Goal: Information Seeking & Learning: Learn about a topic

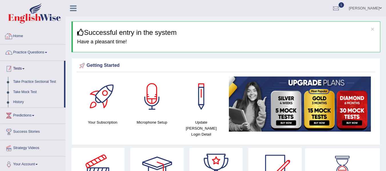
click at [31, 49] on link "Practice Questions" at bounding box center [32, 52] width 65 height 14
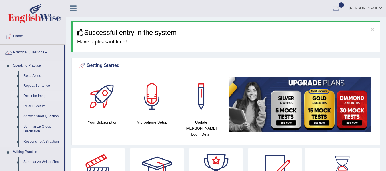
click at [26, 96] on link "Describe Image" at bounding box center [42, 96] width 43 height 10
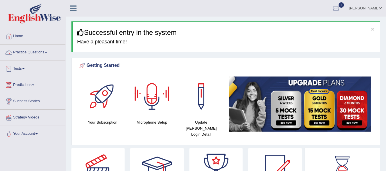
click at [43, 49] on link "Practice Questions" at bounding box center [32, 52] width 65 height 14
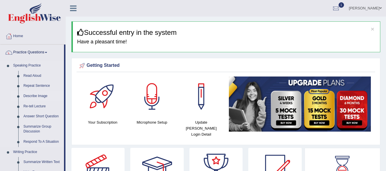
click at [33, 97] on link "Describe Image" at bounding box center [42, 96] width 43 height 10
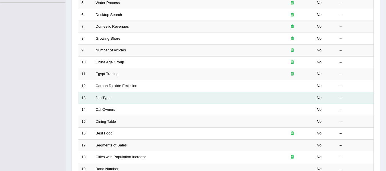
scroll to position [152, 0]
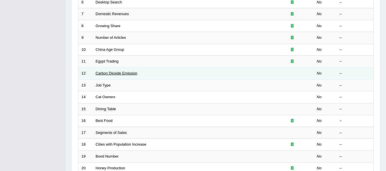
click at [114, 74] on link "Carbon Dioxide Emission" at bounding box center [117, 73] width 42 height 4
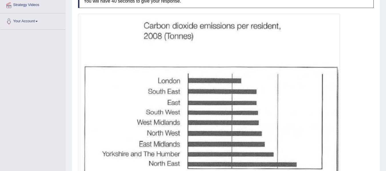
scroll to position [133, 0]
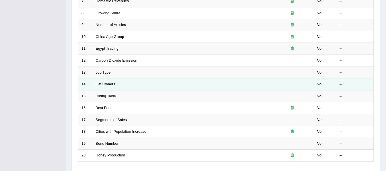
scroll to position [177, 0]
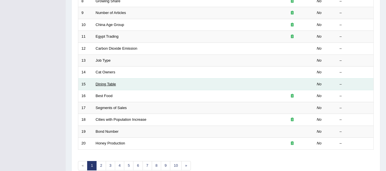
click at [108, 85] on link "Dining Table" at bounding box center [106, 84] width 20 height 4
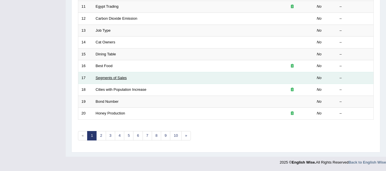
click at [107, 78] on link "Segments of Sales" at bounding box center [111, 78] width 31 height 4
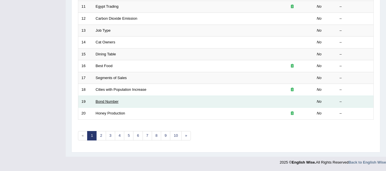
click at [109, 103] on link "Bond Number" at bounding box center [107, 101] width 23 height 4
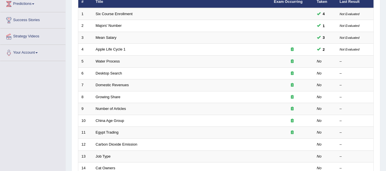
scroll to position [64, 0]
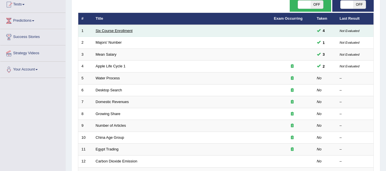
click at [107, 33] on link "Six Course Enrollment" at bounding box center [114, 31] width 37 height 4
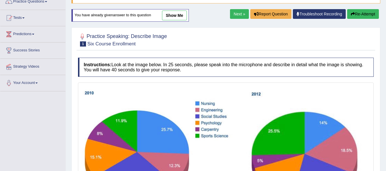
scroll to position [57, 0]
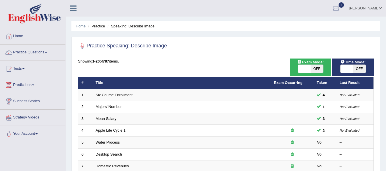
scroll to position [66, 0]
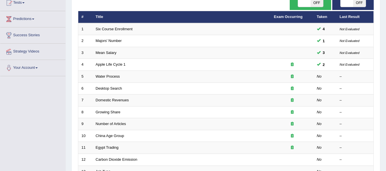
click at [105, 51] on link "Mean Salary" at bounding box center [106, 53] width 21 height 4
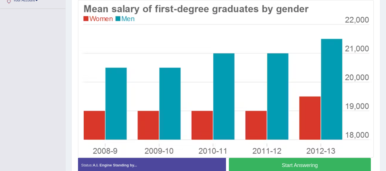
scroll to position [143, 0]
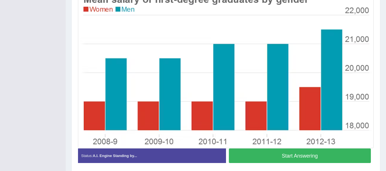
click at [260, 156] on button "Start Answering" at bounding box center [300, 155] width 142 height 15
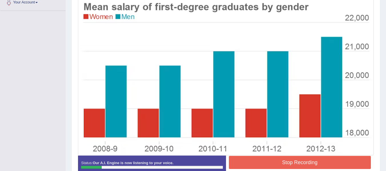
scroll to position [129, 0]
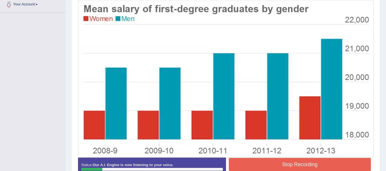
click at [260, 156] on div at bounding box center [226, 79] width 296 height 158
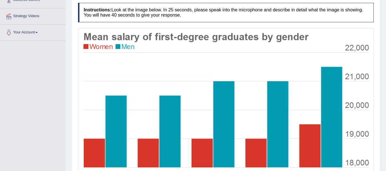
scroll to position [148, 0]
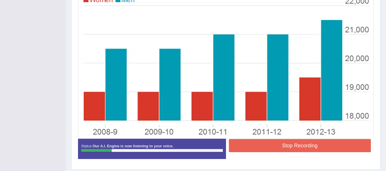
click at [266, 143] on button "Stop Recording" at bounding box center [300, 145] width 142 height 13
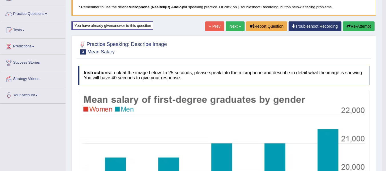
scroll to position [34, 0]
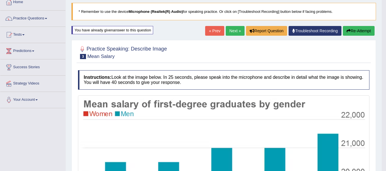
click at [351, 31] on button "Re-Attempt" at bounding box center [359, 31] width 32 height 10
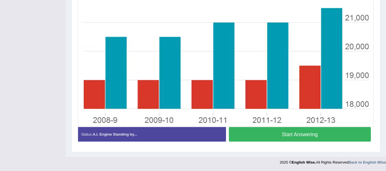
click at [277, 136] on button "Start Answering" at bounding box center [300, 134] width 142 height 15
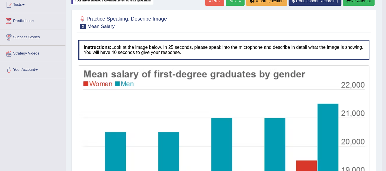
scroll to position [55, 0]
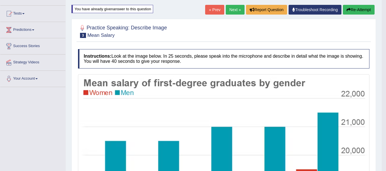
click at [353, 10] on button "Re-Attempt" at bounding box center [359, 10] width 32 height 10
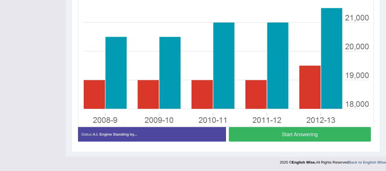
click at [280, 133] on button "Start Answering" at bounding box center [300, 134] width 142 height 15
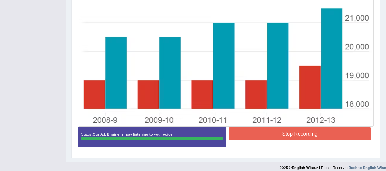
scroll to position [160, 0]
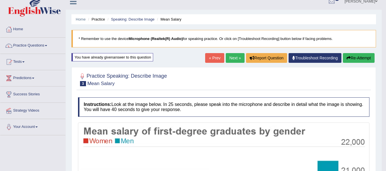
scroll to position [2, 0]
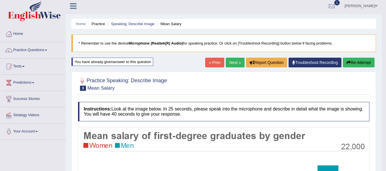
click at [348, 62] on icon "button" at bounding box center [348, 63] width 4 height 4
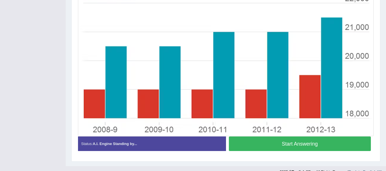
click at [274, 143] on button "Start Answering" at bounding box center [300, 143] width 142 height 15
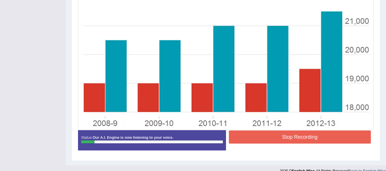
scroll to position [160, 0]
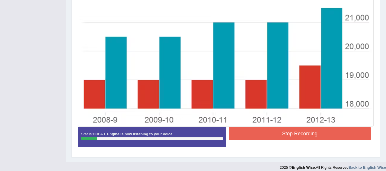
click at [263, 133] on button "Stop Recording" at bounding box center [300, 133] width 142 height 13
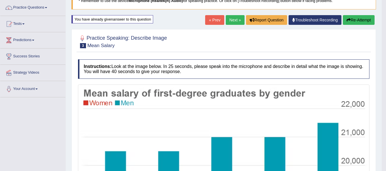
scroll to position [41, 0]
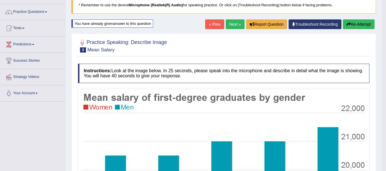
click at [351, 24] on button "Re-Attempt" at bounding box center [359, 24] width 32 height 10
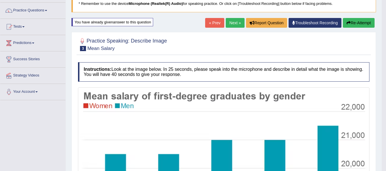
scroll to position [64, 0]
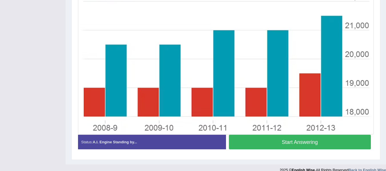
scroll to position [160, 0]
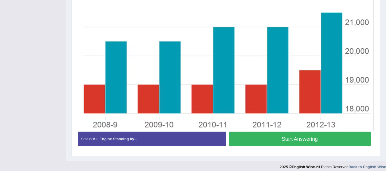
click at [271, 138] on button "Start Answering" at bounding box center [300, 139] width 142 height 15
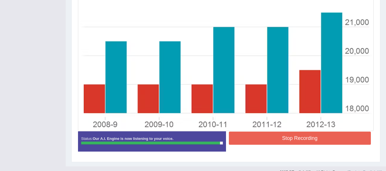
click at [264, 139] on button "Stop Recording" at bounding box center [300, 138] width 142 height 13
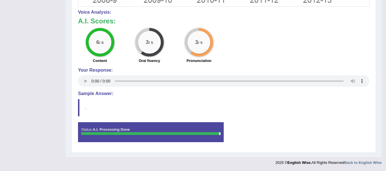
scroll to position [278, 0]
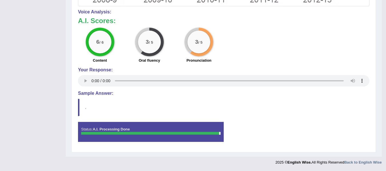
click at [90, 116] on blockquote "." at bounding box center [223, 107] width 291 height 17
click at [94, 104] on blockquote "." at bounding box center [223, 107] width 291 height 17
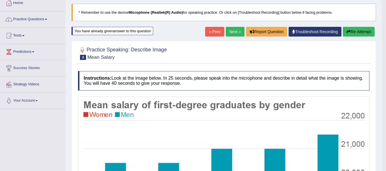
scroll to position [41, 0]
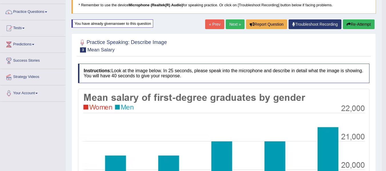
click at [346, 25] on icon "button" at bounding box center [348, 24] width 4 height 4
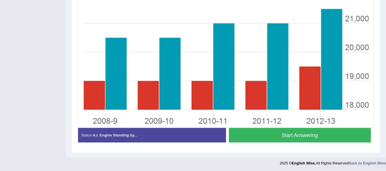
scroll to position [164, 0]
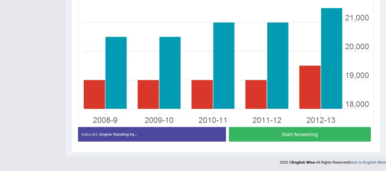
click at [271, 137] on button "Start Answering" at bounding box center [300, 134] width 142 height 15
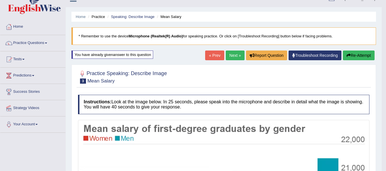
scroll to position [2, 0]
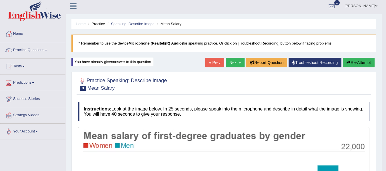
click at [356, 66] on button "Re-Attempt" at bounding box center [359, 63] width 32 height 10
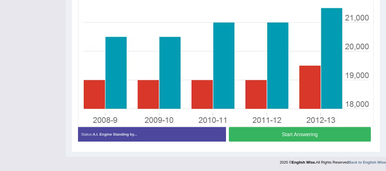
click at [295, 136] on button "Start Answering" at bounding box center [300, 134] width 142 height 15
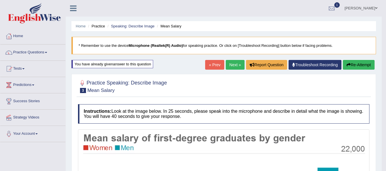
click at [365, 62] on button "Re-Attempt" at bounding box center [359, 65] width 32 height 10
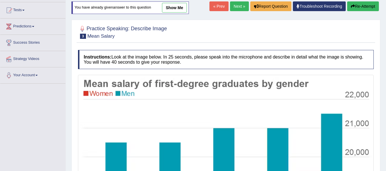
scroll to position [21, 0]
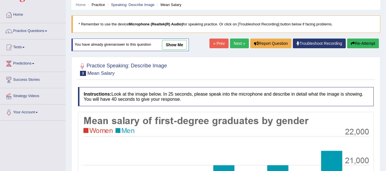
click at [235, 43] on link "Next »" at bounding box center [239, 44] width 19 height 10
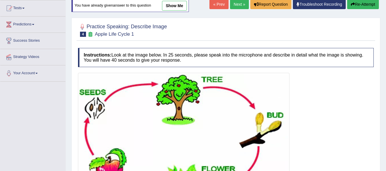
scroll to position [19, 0]
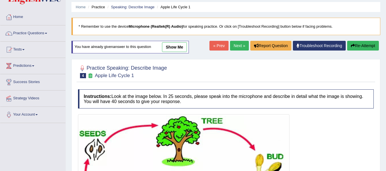
click at [216, 46] on link "« Prev" at bounding box center [218, 46] width 19 height 10
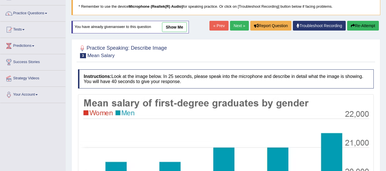
scroll to position [38, 0]
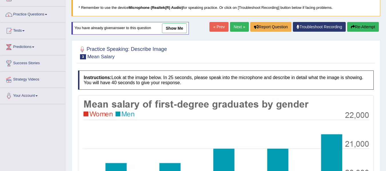
click at [358, 26] on button "Re-Attempt" at bounding box center [363, 27] width 32 height 10
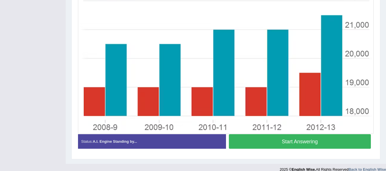
scroll to position [164, 0]
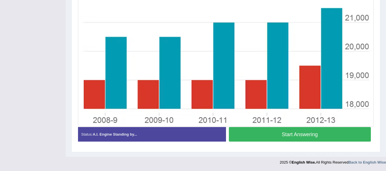
click at [279, 133] on button "Start Answering" at bounding box center [300, 134] width 142 height 15
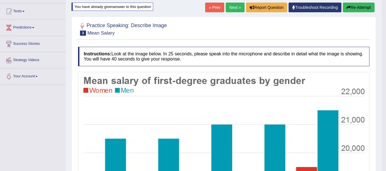
scroll to position [41, 0]
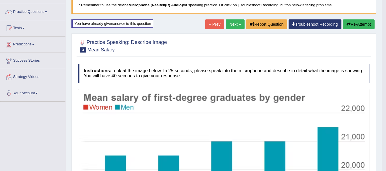
click at [357, 25] on button "Re-Attempt" at bounding box center [359, 24] width 32 height 10
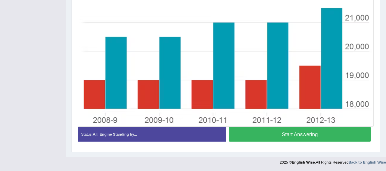
click at [276, 136] on button "Start Answering" at bounding box center [300, 134] width 142 height 15
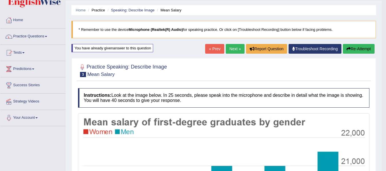
scroll to position [25, 0]
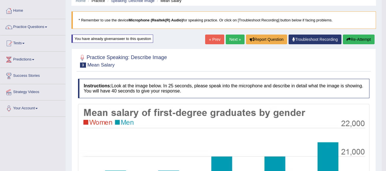
click at [355, 39] on button "Re-Attempt" at bounding box center [359, 40] width 32 height 10
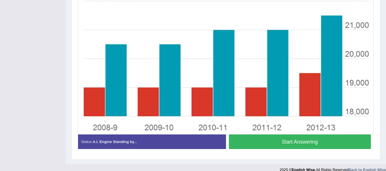
scroll to position [155, 0]
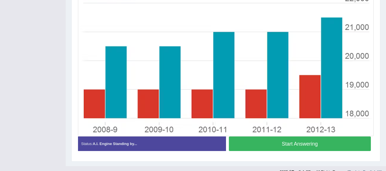
click at [315, 140] on button "Start Answering" at bounding box center [300, 143] width 142 height 15
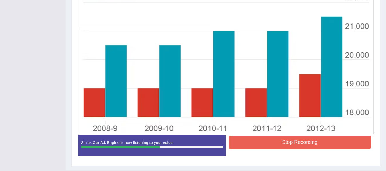
scroll to position [160, 0]
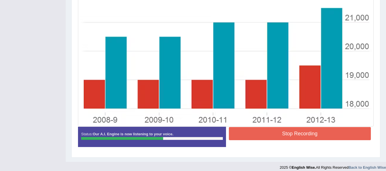
click at [257, 132] on button "Stop Recording" at bounding box center [300, 133] width 142 height 13
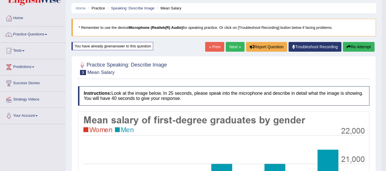
scroll to position [17, 0]
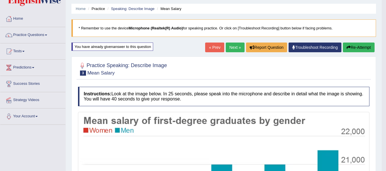
click at [346, 50] on button "Re-Attempt" at bounding box center [359, 48] width 32 height 10
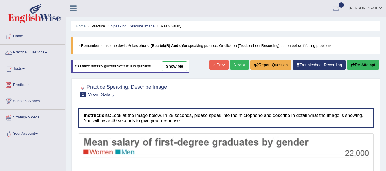
scroll to position [164, 0]
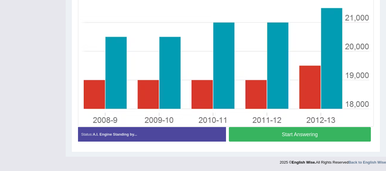
click at [284, 135] on button "Start Answering" at bounding box center [300, 134] width 142 height 15
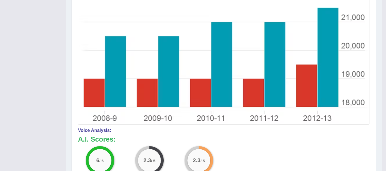
click at [9, 131] on div "Toggle navigation Home Practice Questions Speaking Practice Read Aloud Repeat S…" at bounding box center [190, 63] width 381 height 447
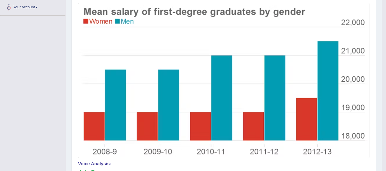
scroll to position [79, 0]
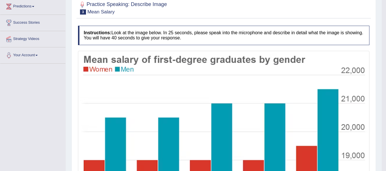
click at [48, 123] on div "Toggle navigation Home Practice Questions Speaking Practice Read Aloud Repeat S…" at bounding box center [190, 144] width 381 height 447
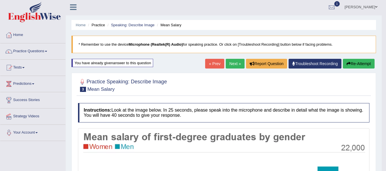
scroll to position [0, 0]
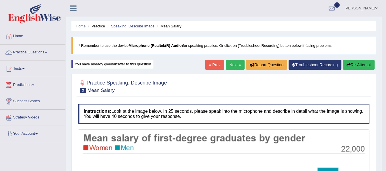
click at [362, 67] on button "Re-Attempt" at bounding box center [359, 65] width 32 height 10
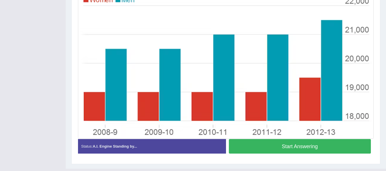
scroll to position [164, 0]
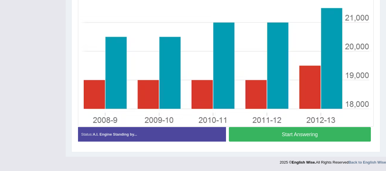
click at [279, 136] on button "Start Answering" at bounding box center [300, 134] width 142 height 15
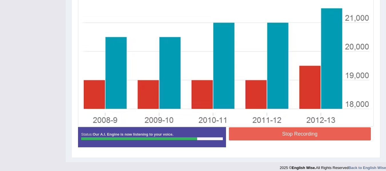
click at [277, 135] on button "Stop Recording" at bounding box center [300, 133] width 142 height 13
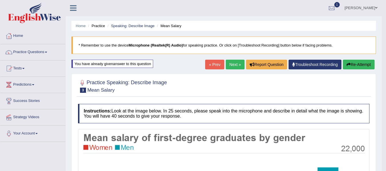
scroll to position [0, 0]
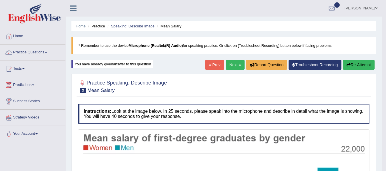
click at [350, 68] on button "Re-Attempt" at bounding box center [359, 65] width 32 height 10
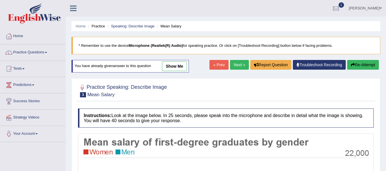
scroll to position [164, 0]
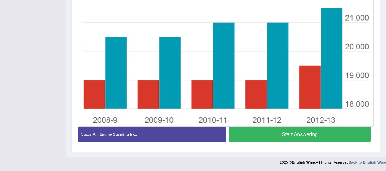
click at [268, 137] on button "Start Answering" at bounding box center [300, 134] width 142 height 15
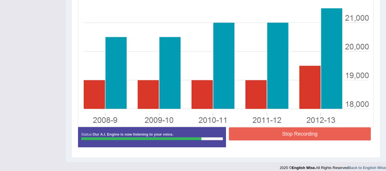
click at [264, 135] on button "Stop Recording" at bounding box center [300, 133] width 142 height 13
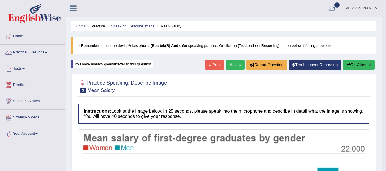
click at [351, 69] on button "Re-Attempt" at bounding box center [359, 65] width 32 height 10
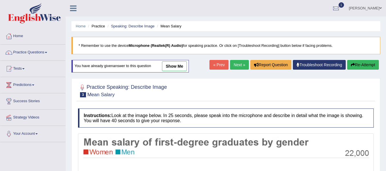
scroll to position [164, 0]
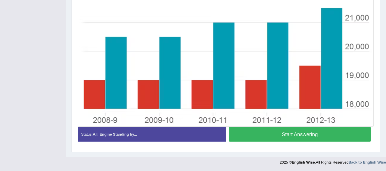
click at [280, 138] on button "Start Answering" at bounding box center [300, 134] width 142 height 15
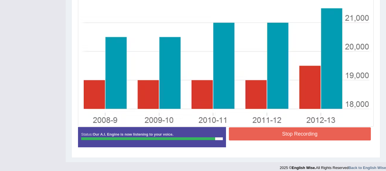
scroll to position [160, 0]
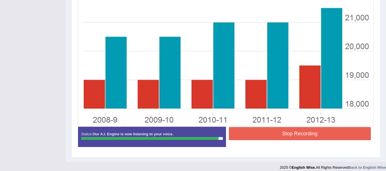
click at [256, 134] on button "Stop Recording" at bounding box center [300, 133] width 142 height 13
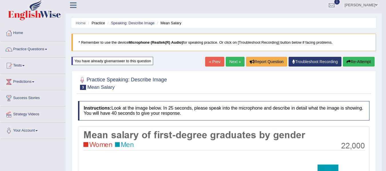
scroll to position [0, 0]
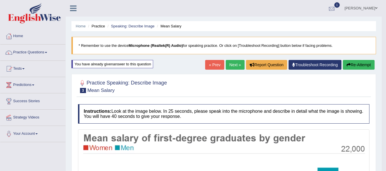
click at [333, 7] on div at bounding box center [331, 8] width 9 height 9
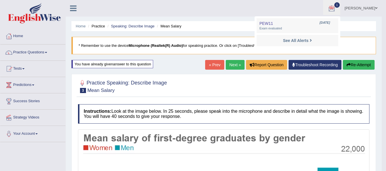
click at [312, 3] on ul "Natalie Nguyen Toggle navigation Username: natalie_parramatta Access Type: Onli…" at bounding box center [270, 8] width 221 height 16
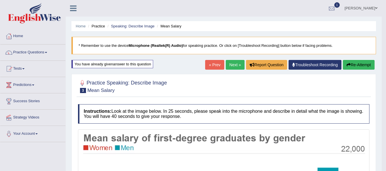
click at [335, 8] on div at bounding box center [331, 8] width 9 height 9
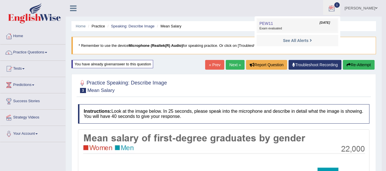
click at [292, 26] on link "PEW11 Sep 21, 2025 Exam evaluated" at bounding box center [297, 26] width 79 height 12
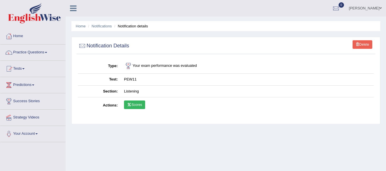
click at [132, 105] on link "Scores" at bounding box center [134, 104] width 21 height 9
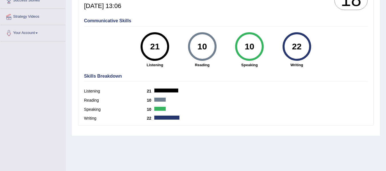
scroll to position [105, 0]
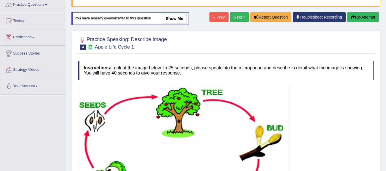
click at [234, 18] on link "Next »" at bounding box center [239, 17] width 19 height 10
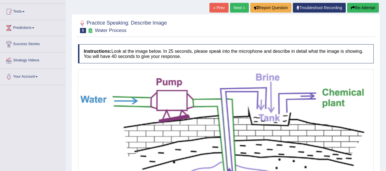
click at [235, 7] on link "Next »" at bounding box center [239, 8] width 19 height 10
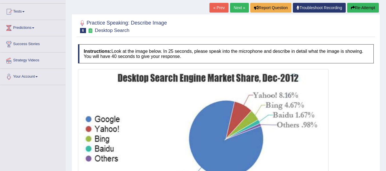
scroll to position [57, 0]
click at [232, 9] on link "Next »" at bounding box center [239, 8] width 19 height 10
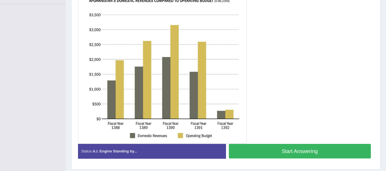
scroll to position [133, 0]
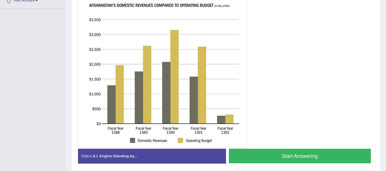
click at [264, 152] on button "Start Answering" at bounding box center [300, 156] width 142 height 15
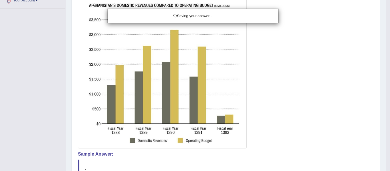
click at [288, 67] on div "Saving your answer..." at bounding box center [195, 85] width 390 height 171
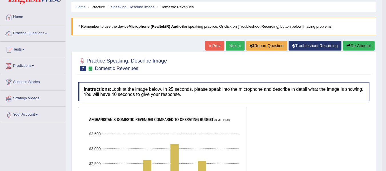
scroll to position [0, 0]
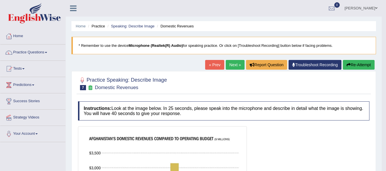
click at [351, 63] on button "Re-Attempt" at bounding box center [359, 65] width 32 height 10
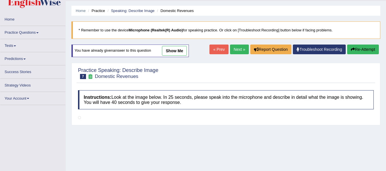
scroll to position [76, 0]
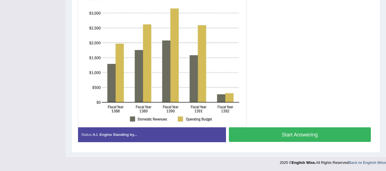
click at [248, 131] on button "Start Answering" at bounding box center [300, 134] width 142 height 15
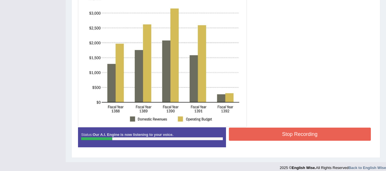
click at [286, 136] on button "Stop Recording" at bounding box center [300, 134] width 142 height 13
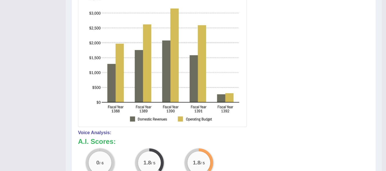
click at [273, 121] on div at bounding box center [223, 49] width 291 height 156
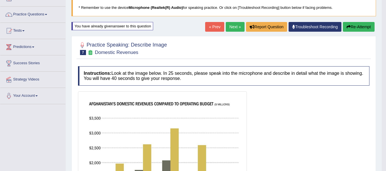
scroll to position [25, 0]
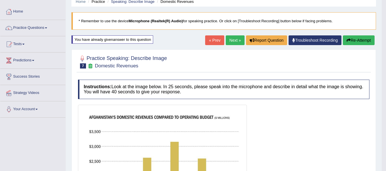
click at [353, 41] on button "Re-Attempt" at bounding box center [359, 40] width 32 height 10
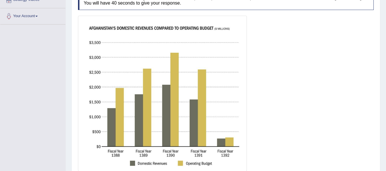
scroll to position [161, 0]
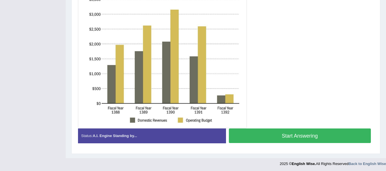
click at [272, 132] on button "Start Answering" at bounding box center [300, 135] width 142 height 15
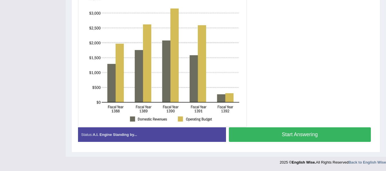
scroll to position [157, 0]
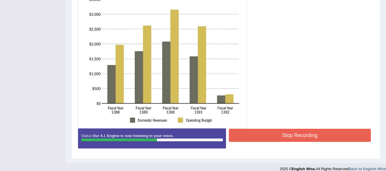
click at [269, 116] on div at bounding box center [226, 51] width 296 height 156
click at [276, 136] on button "Stop Recording" at bounding box center [300, 135] width 142 height 13
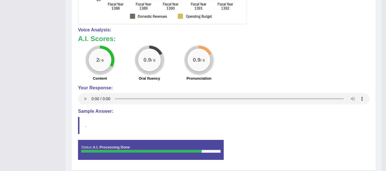
scroll to position [264, 0]
